Goal: Contribute content: Add original content to the website for others to see

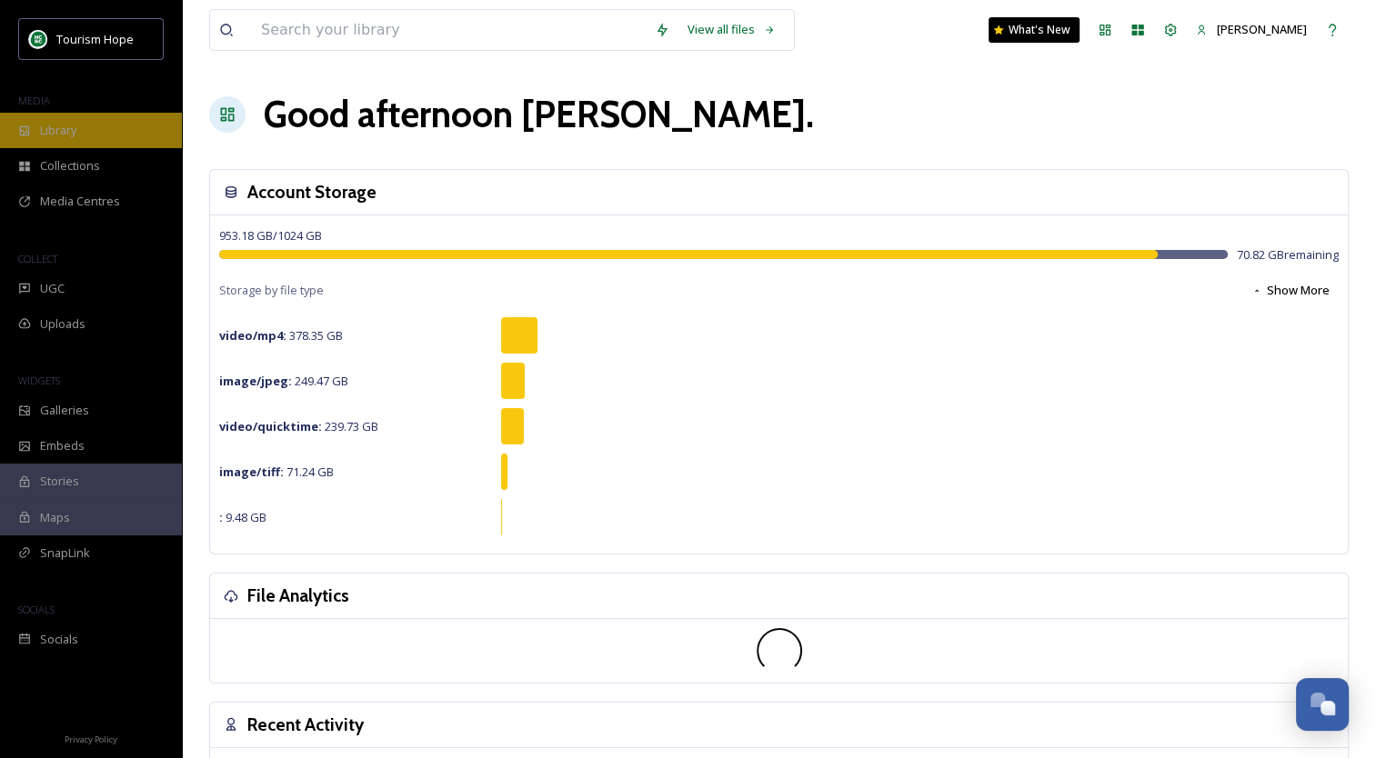
click at [91, 133] on div "Library" at bounding box center [91, 130] width 182 height 35
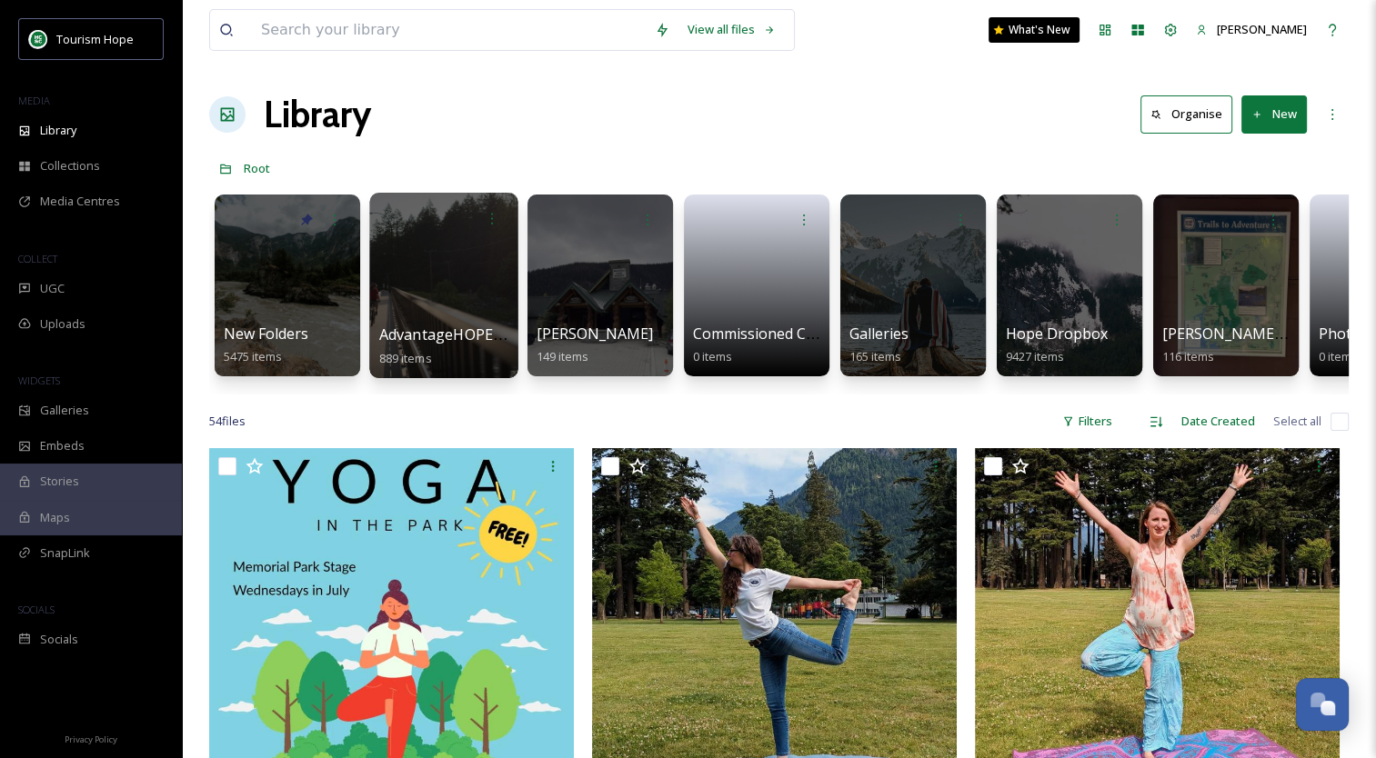
click at [407, 269] on div at bounding box center [443, 285] width 148 height 185
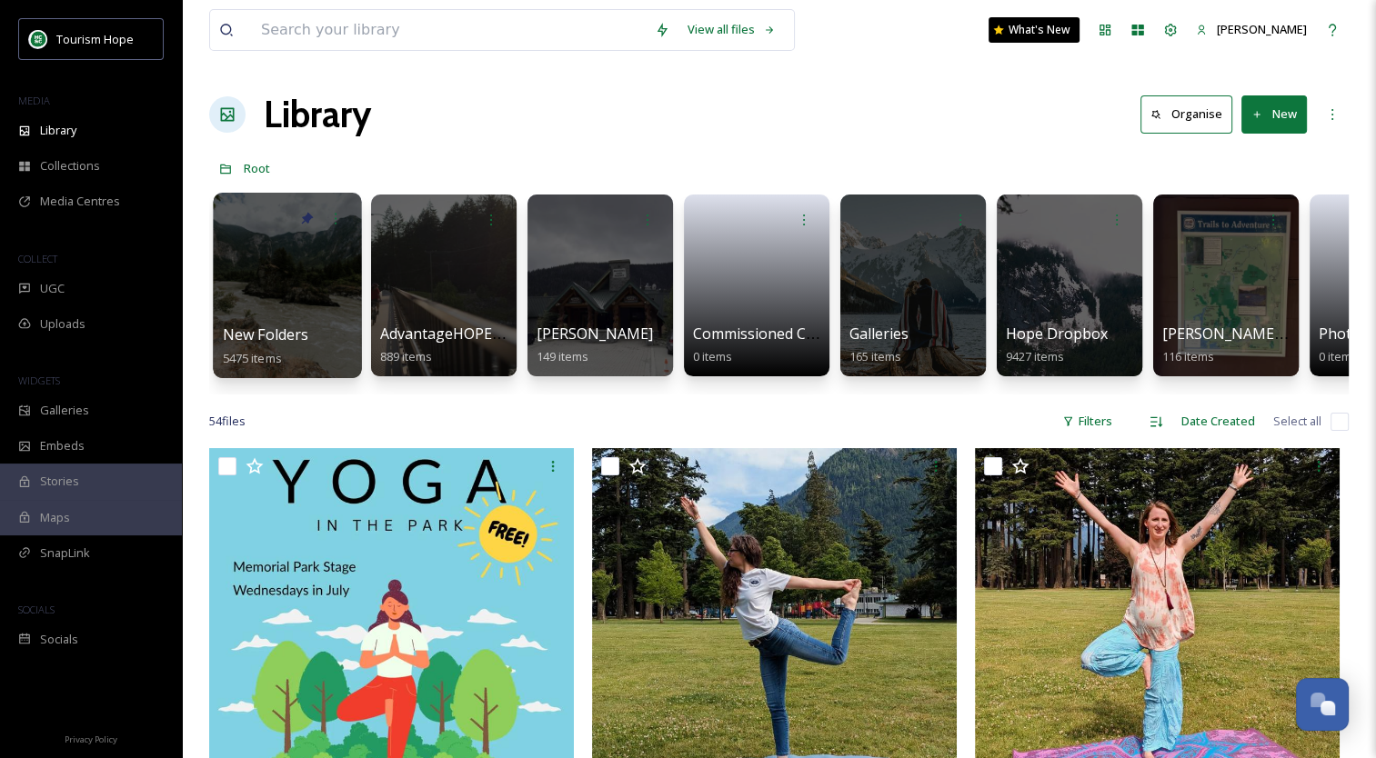
click at [306, 282] on div at bounding box center [287, 285] width 148 height 185
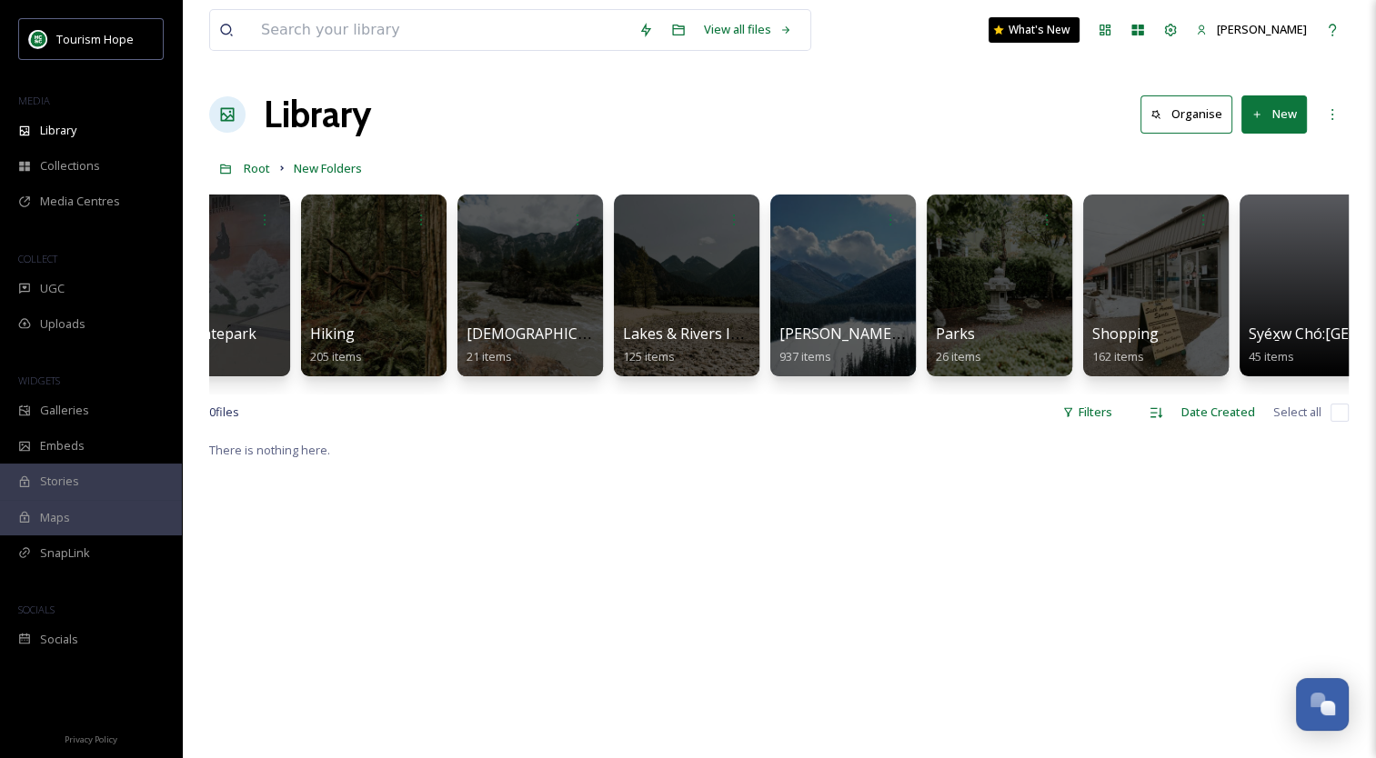
scroll to position [0, 1363]
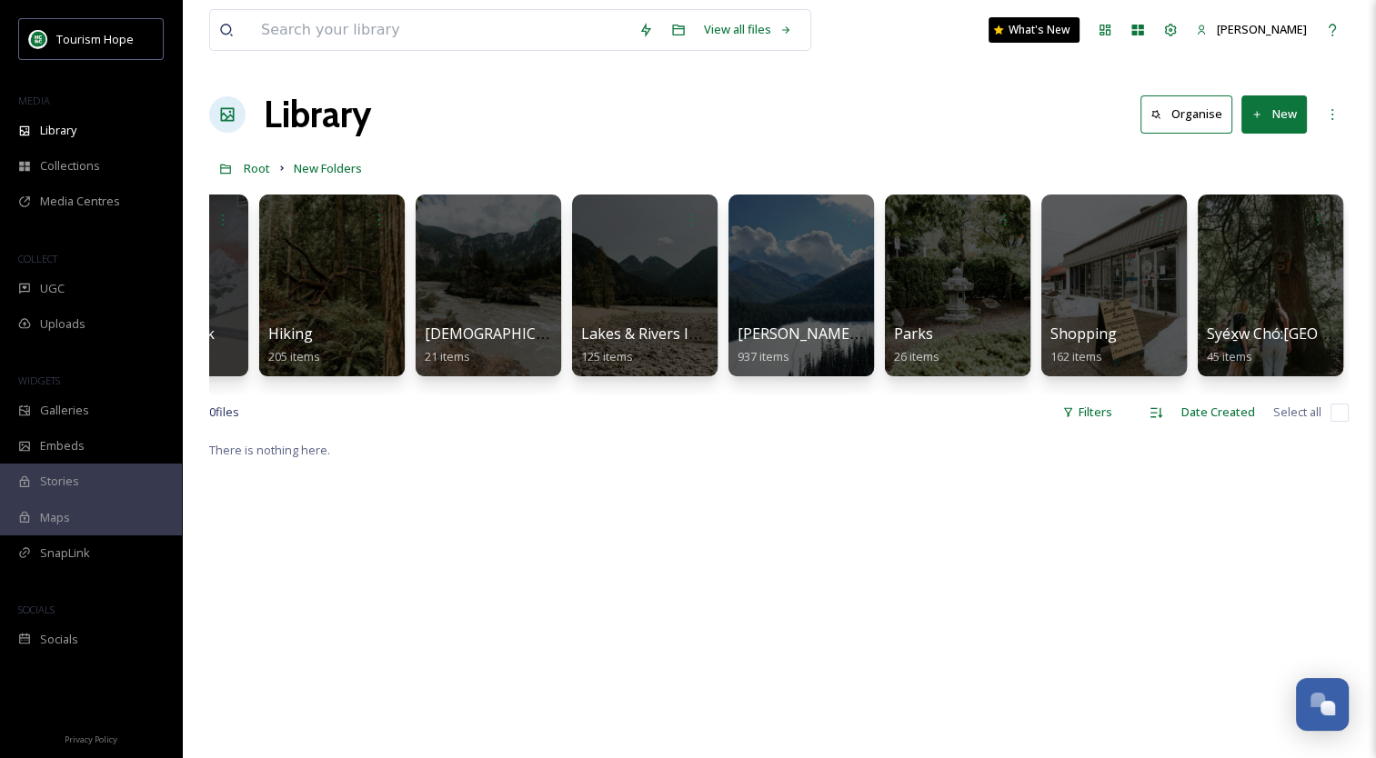
click at [1267, 121] on button "New" at bounding box center [1273, 113] width 65 height 37
click at [1259, 228] on span "Folder" at bounding box center [1253, 227] width 35 height 17
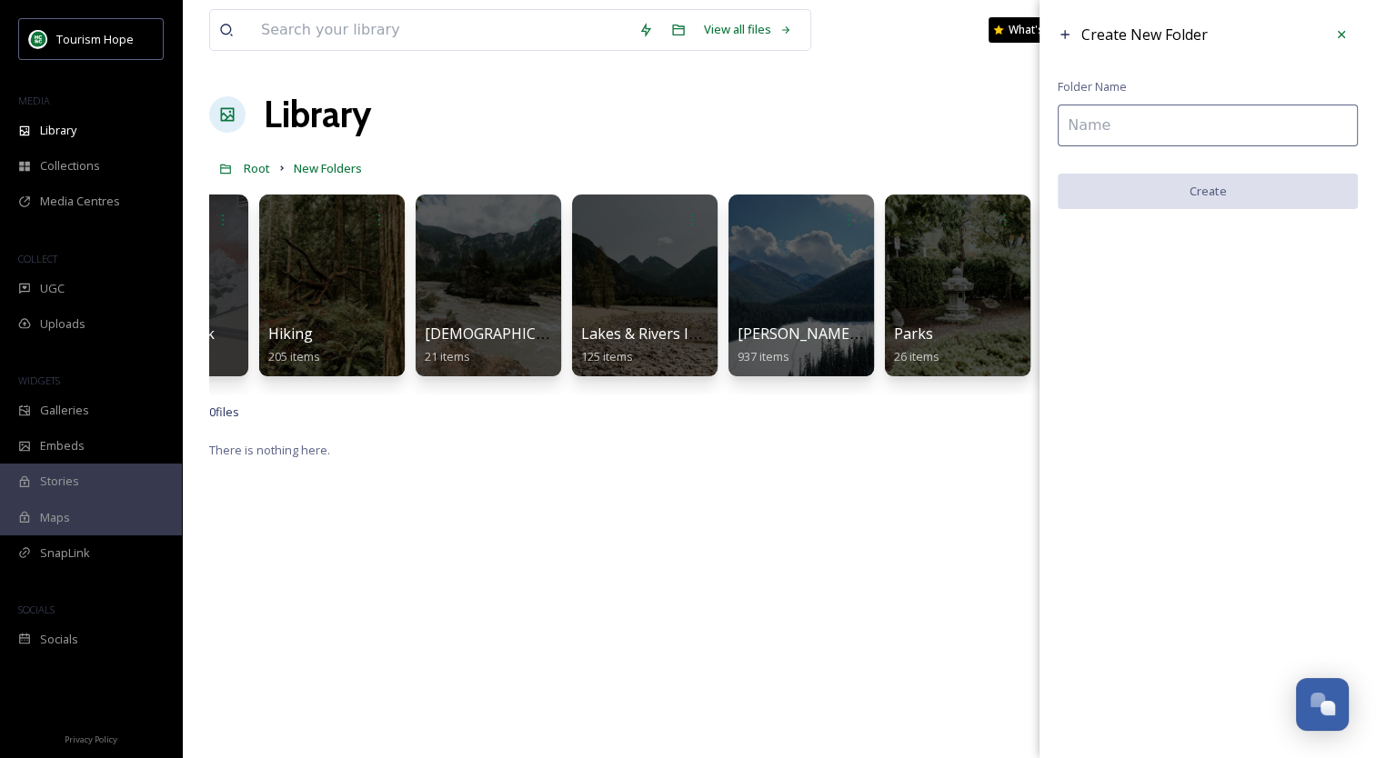
click at [1206, 124] on input at bounding box center [1207, 126] width 300 height 42
type input "A"
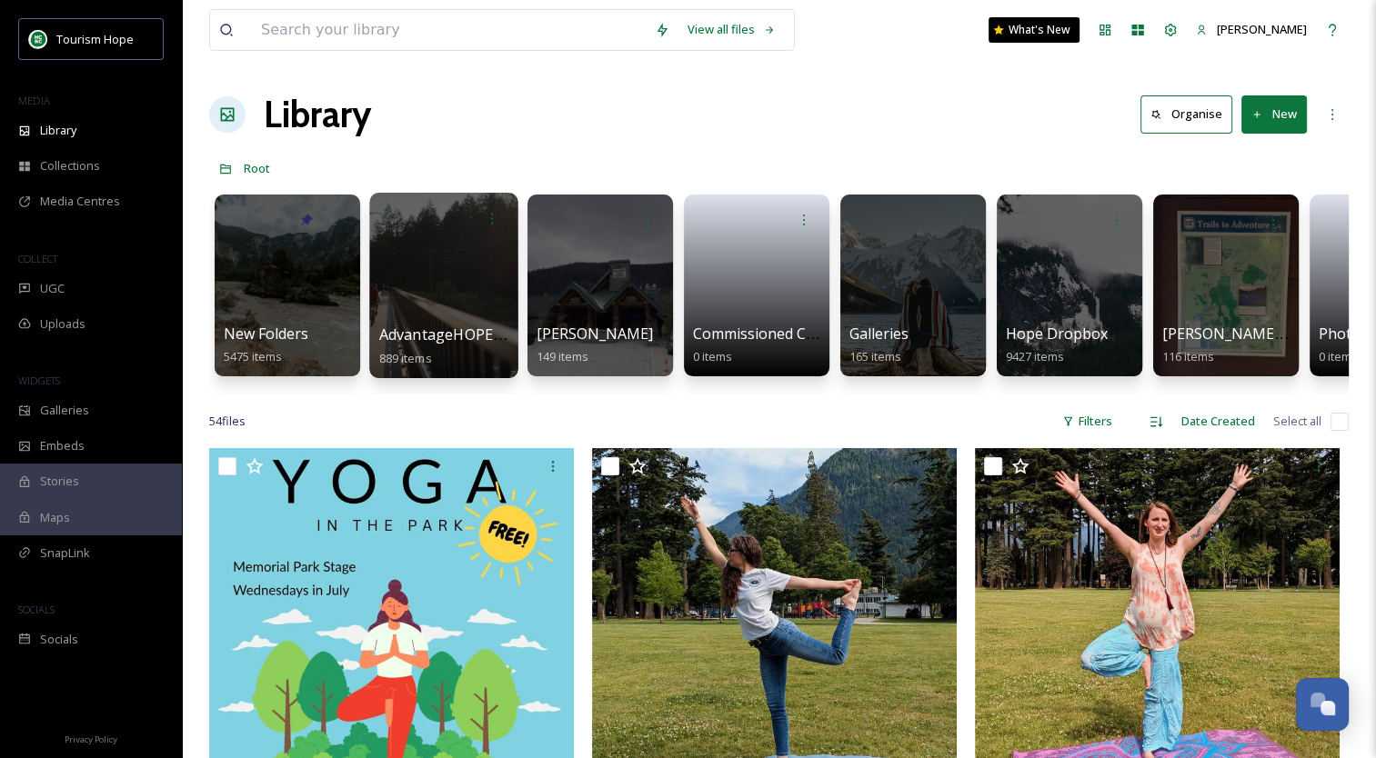
click at [422, 302] on div at bounding box center [443, 285] width 148 height 185
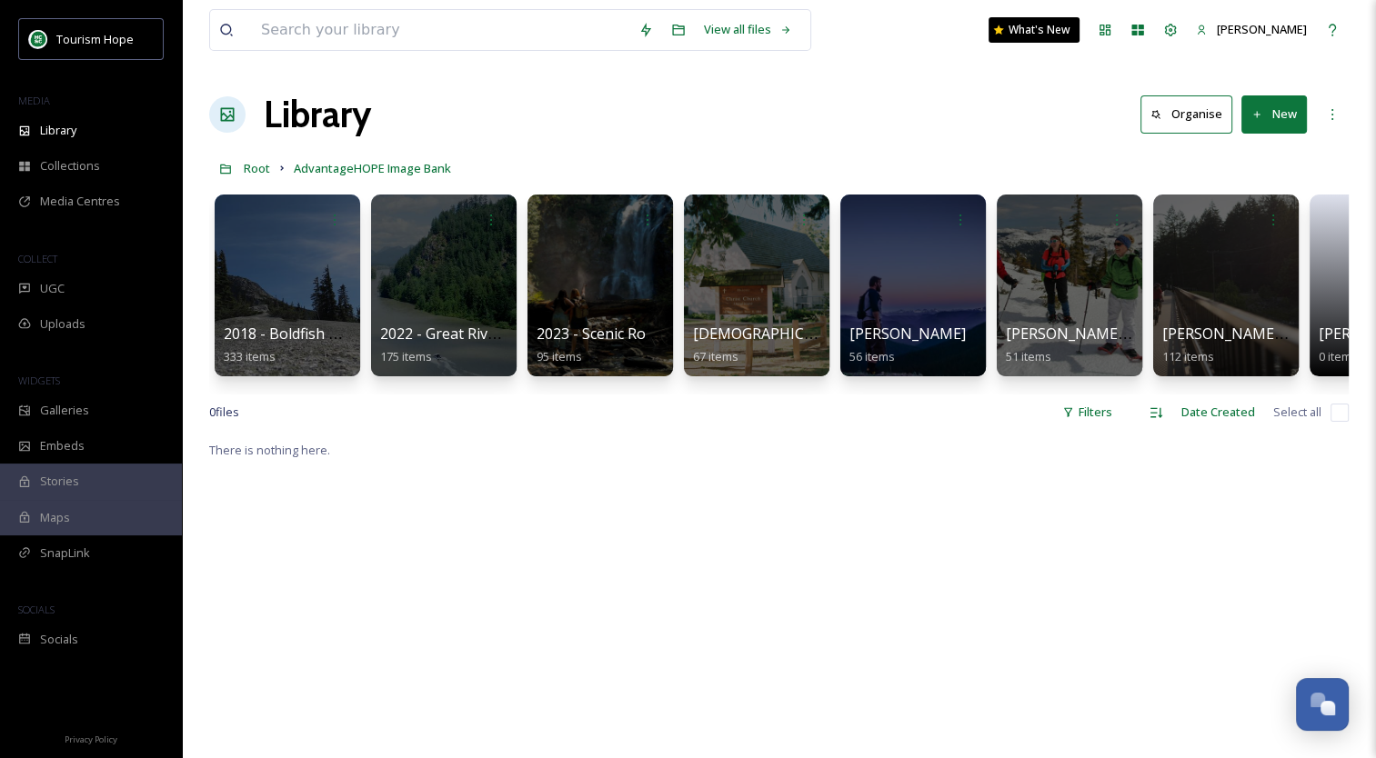
click at [1277, 122] on button "New" at bounding box center [1273, 113] width 65 height 37
click at [1266, 228] on span "Folder" at bounding box center [1253, 227] width 35 height 17
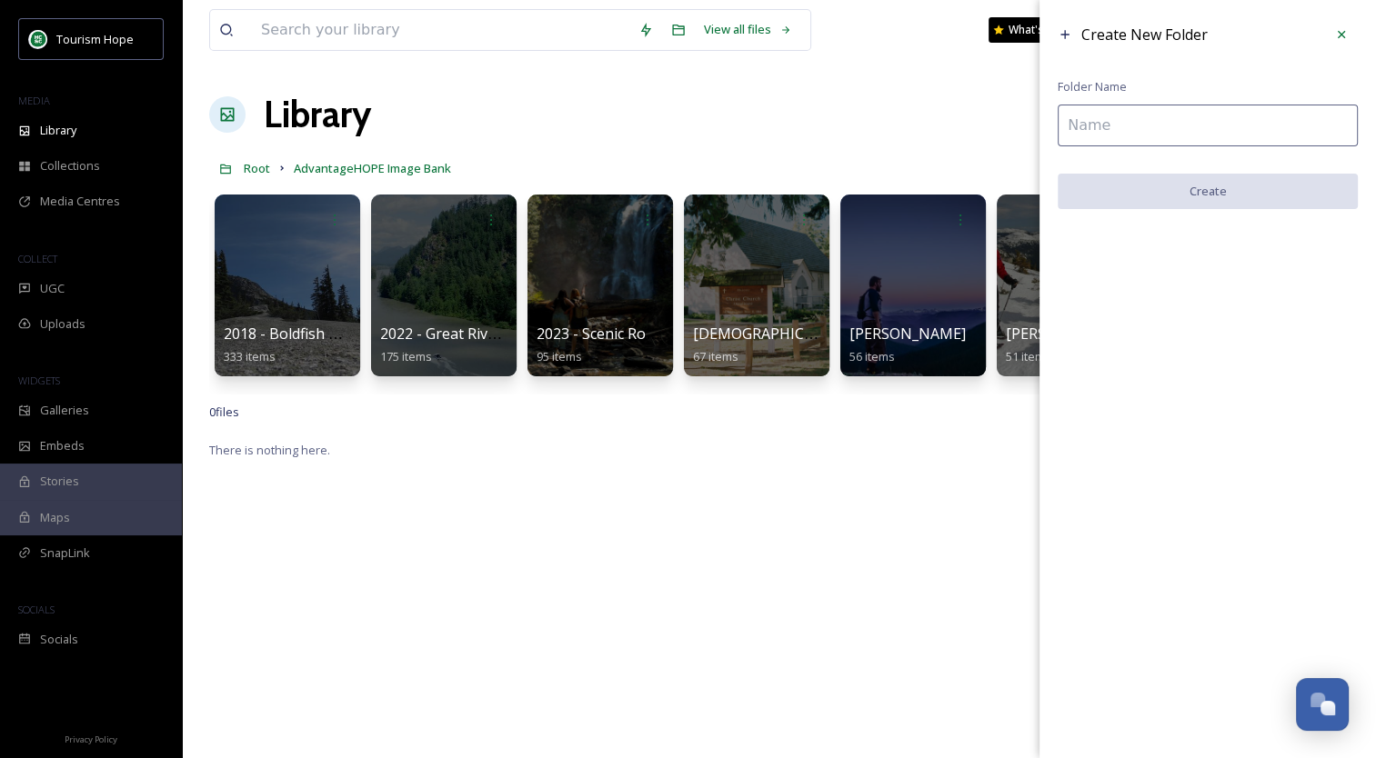
click at [1247, 125] on input at bounding box center [1207, 126] width 300 height 42
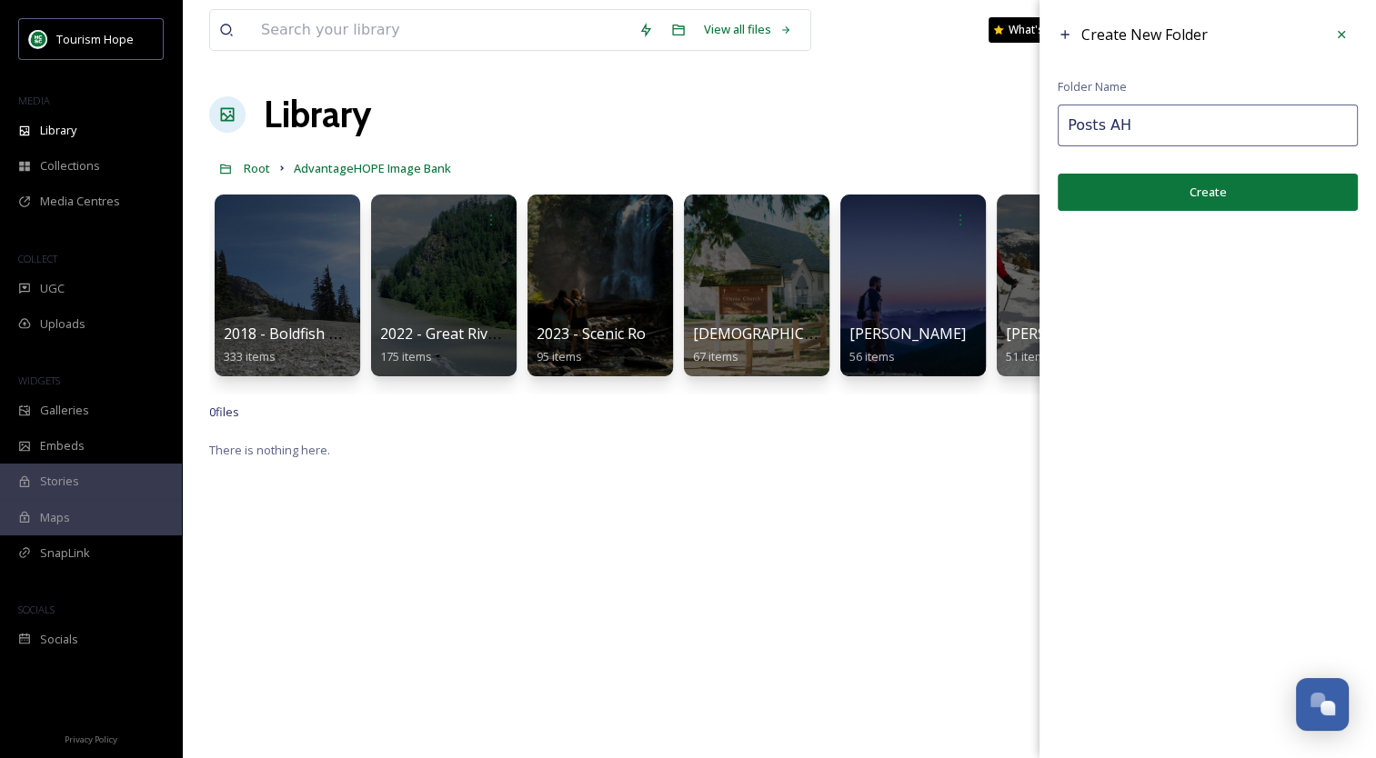
type input "Posts AH"
click at [1226, 202] on button "Create" at bounding box center [1207, 192] width 300 height 37
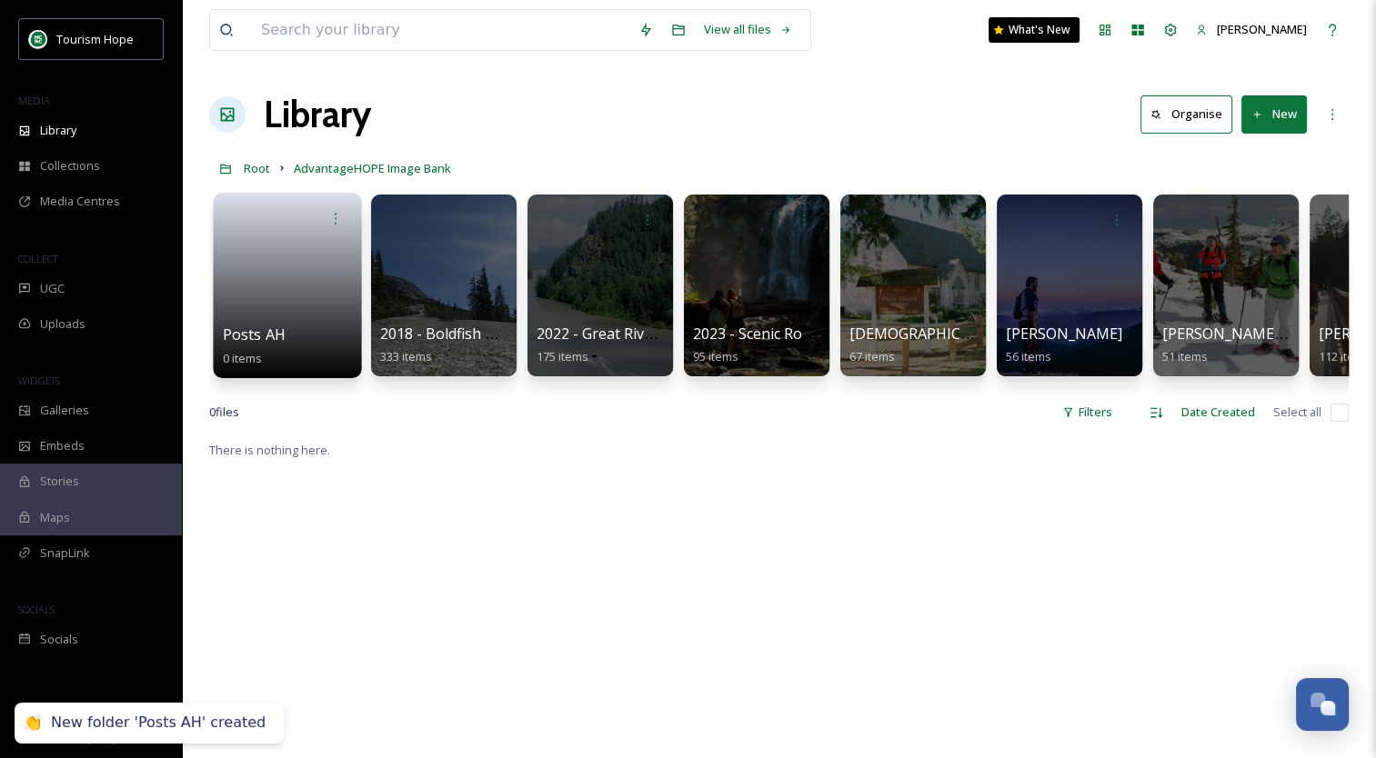
click at [290, 286] on link at bounding box center [288, 279] width 130 height 88
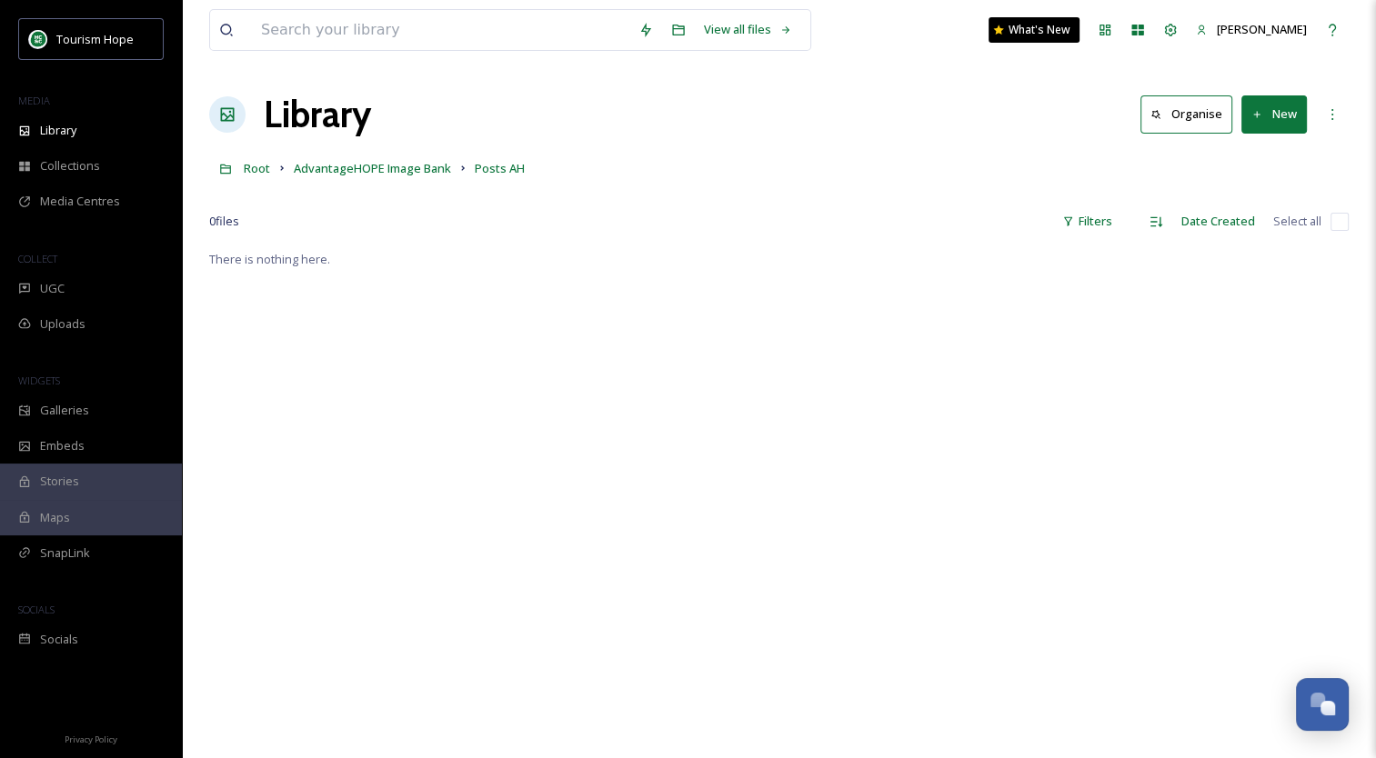
click at [1279, 111] on button "New" at bounding box center [1273, 113] width 65 height 37
click at [1256, 159] on span "File Upload" at bounding box center [1266, 156] width 60 height 17
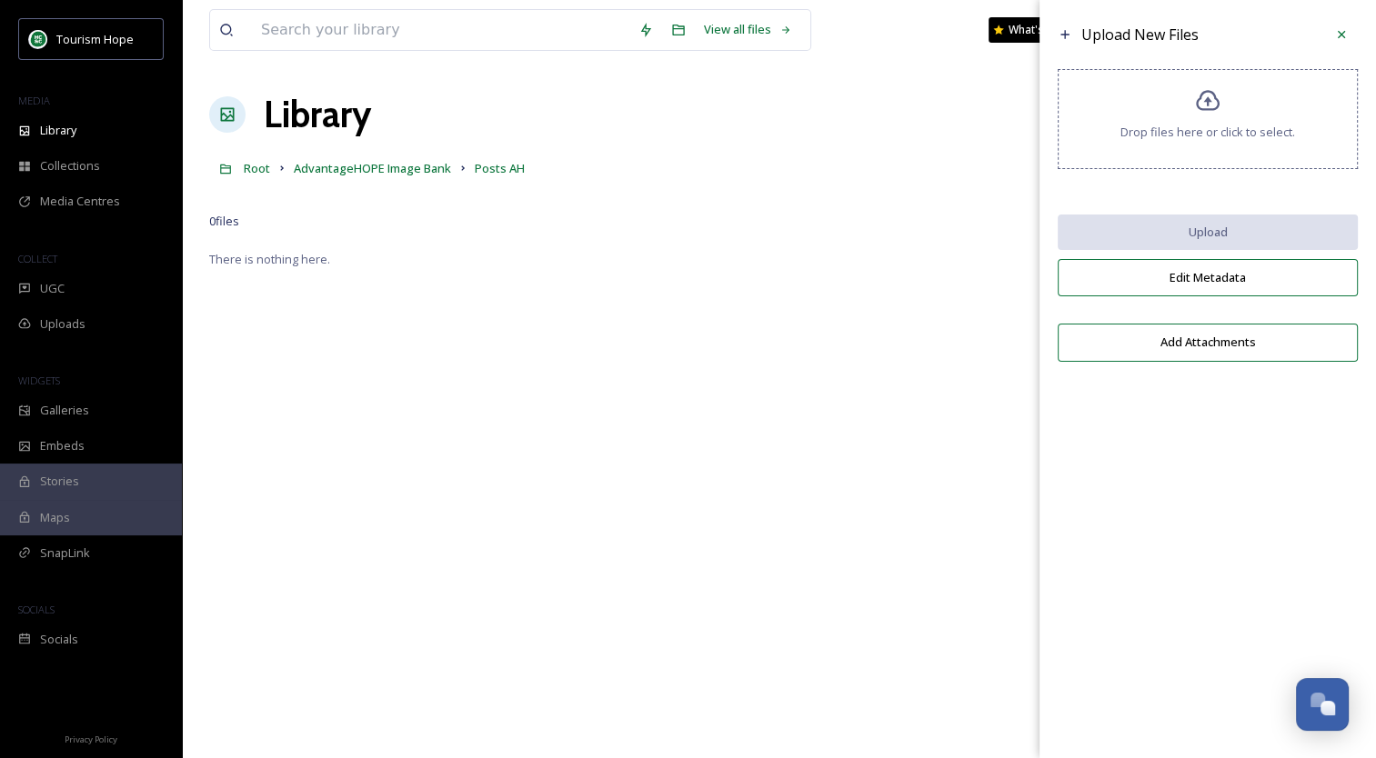
click at [1233, 120] on div "Drop files here or click to select." at bounding box center [1207, 119] width 300 height 100
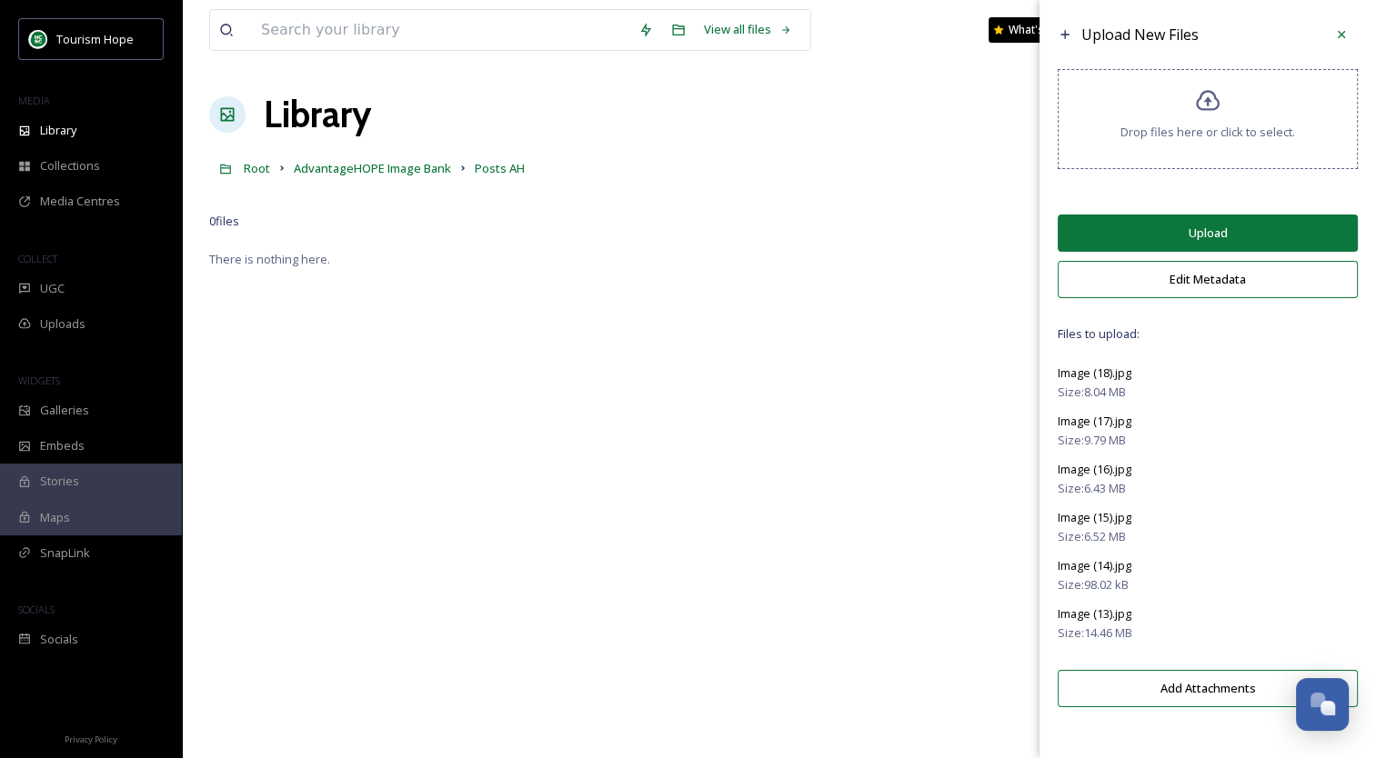
click at [1208, 280] on button "Edit Metadata" at bounding box center [1207, 279] width 300 height 37
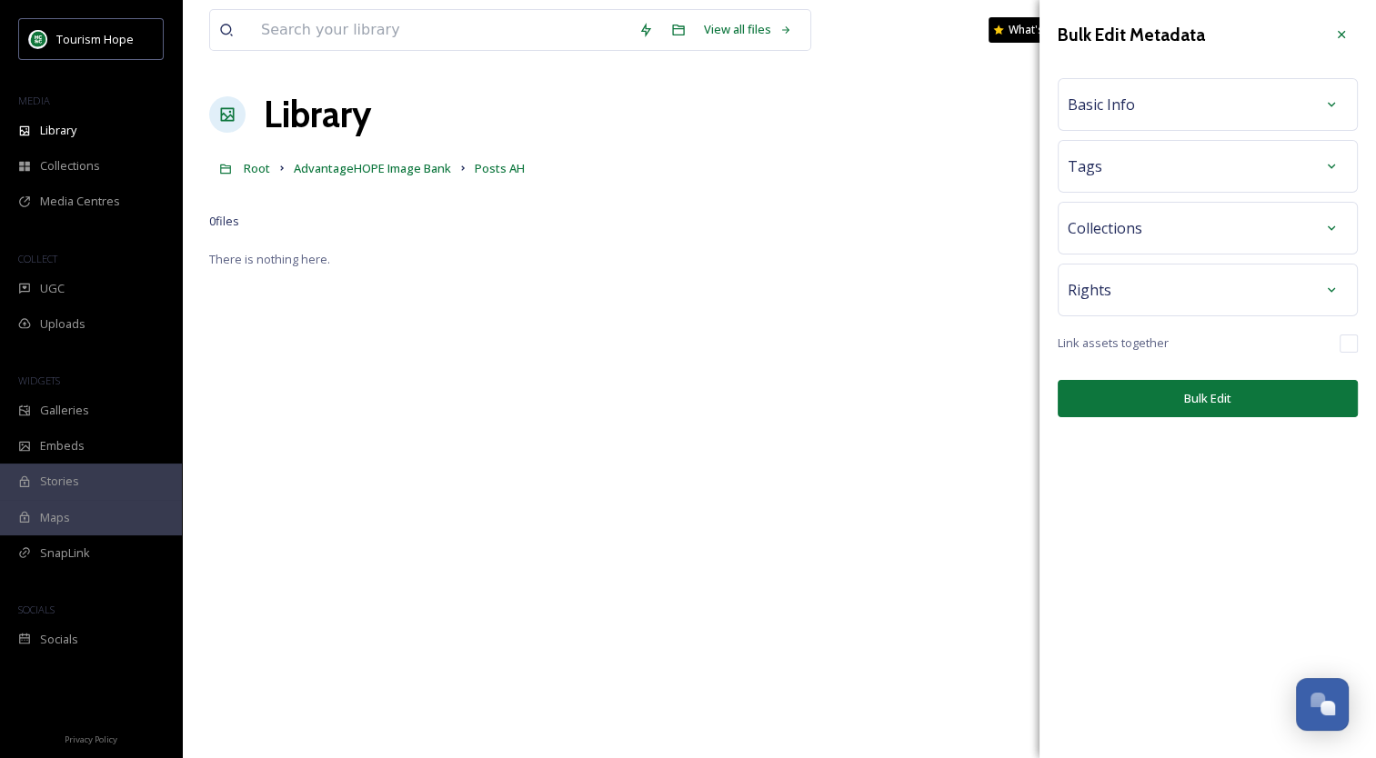
click at [1170, 100] on div "Basic Info" at bounding box center [1207, 104] width 280 height 33
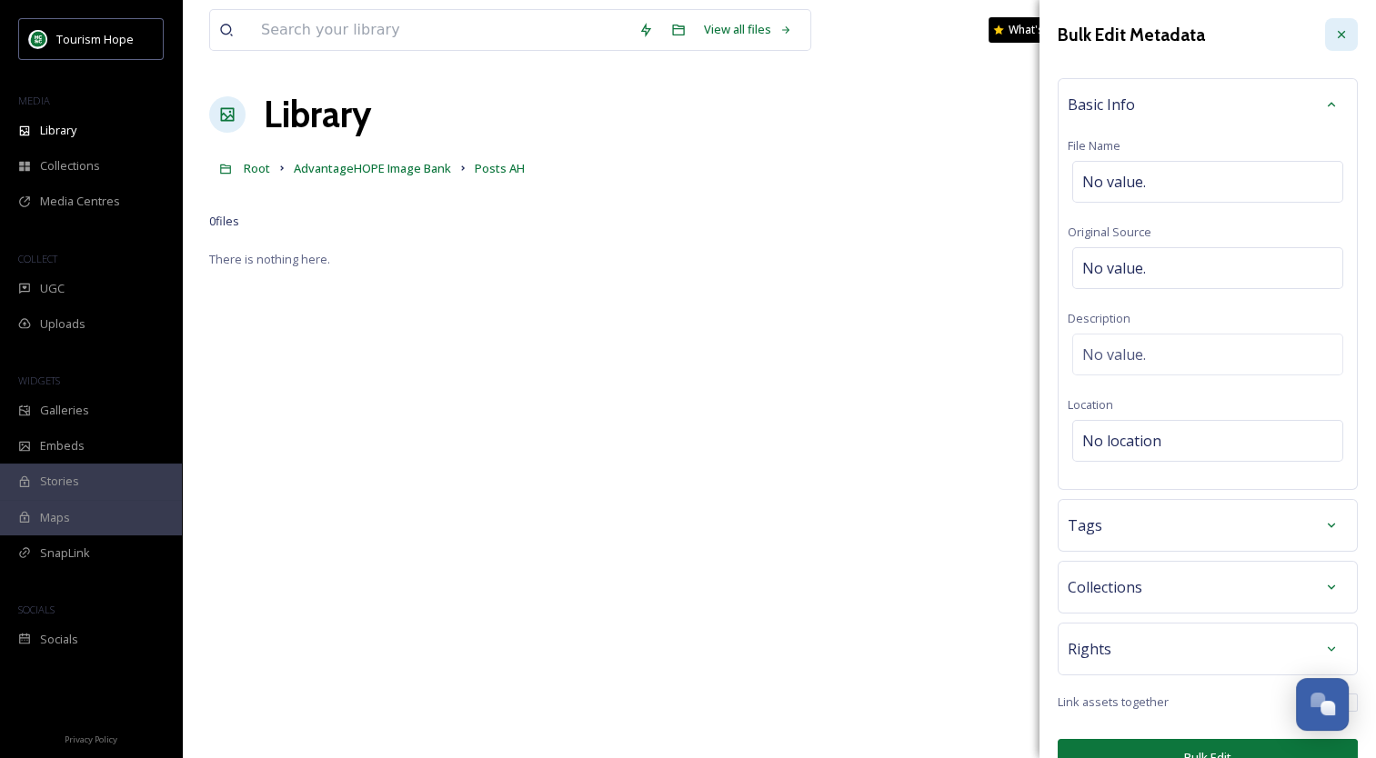
click at [1334, 33] on icon at bounding box center [1341, 34] width 15 height 15
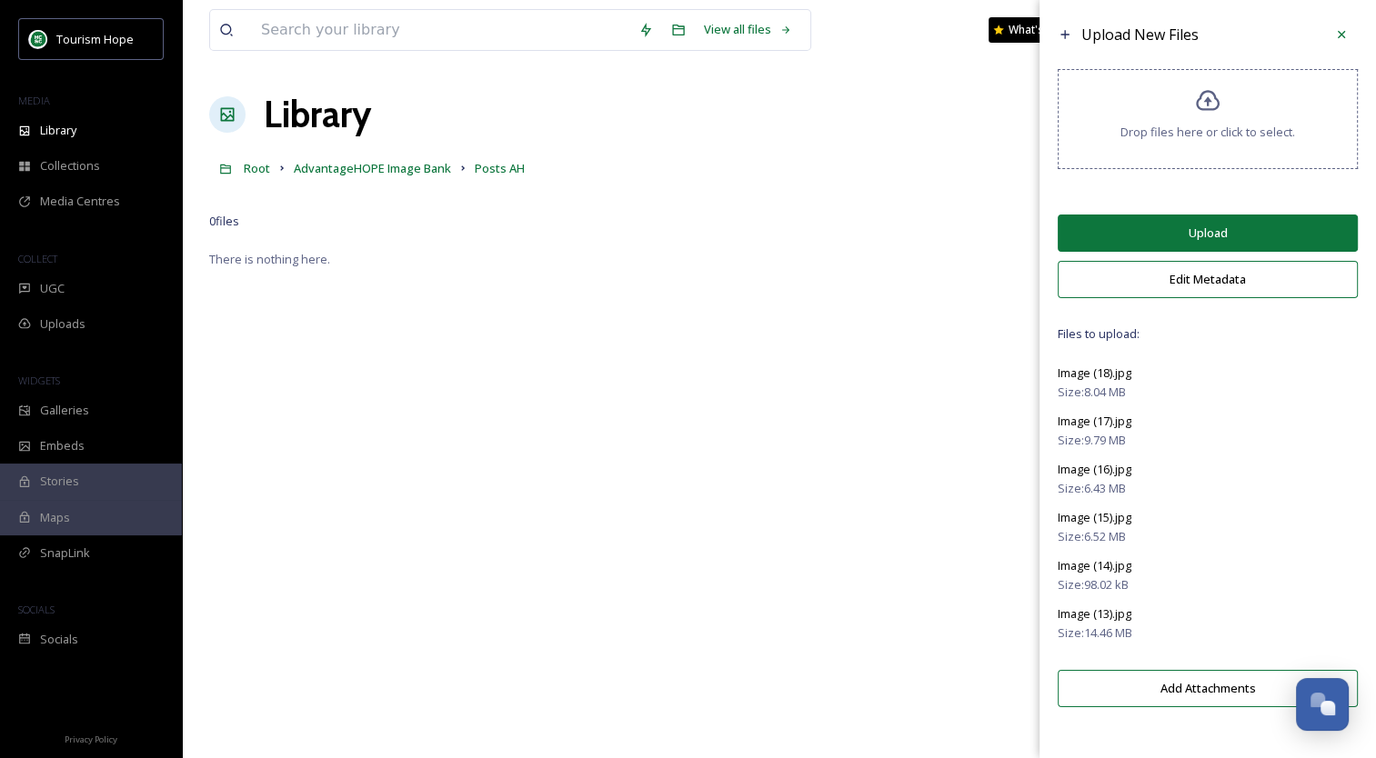
click at [1227, 235] on button "Upload" at bounding box center [1207, 233] width 300 height 37
